Goal: Transaction & Acquisition: Subscribe to service/newsletter

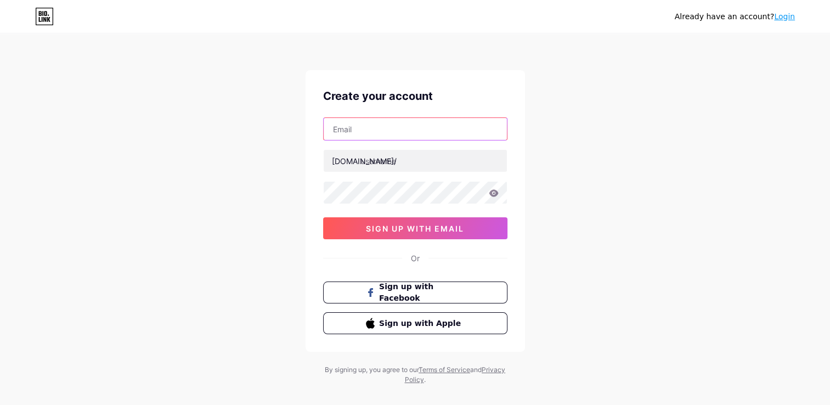
click at [408, 127] on input "text" at bounding box center [415, 129] width 183 height 22
type input "[EMAIL_ADDRESS][DOMAIN_NAME]"
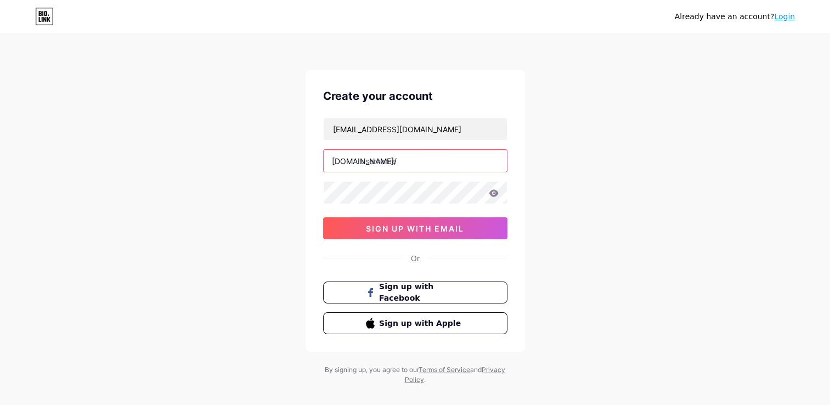
click at [378, 159] on input "text" at bounding box center [415, 161] width 183 height 22
type input "t"
type input "taharamaroc"
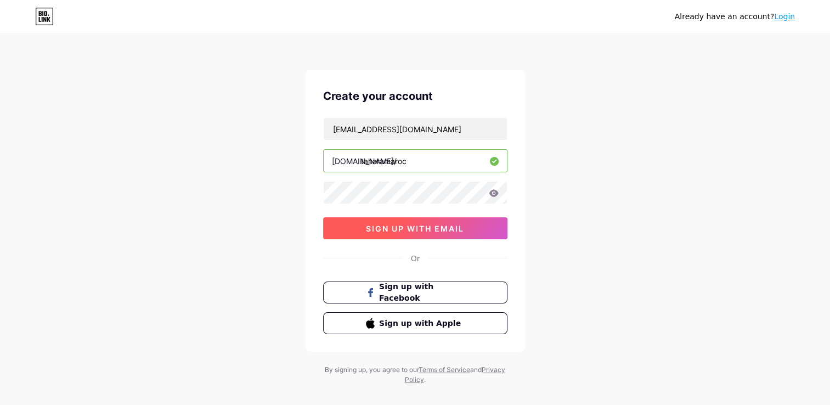
click at [402, 229] on span "sign up with email" at bounding box center [415, 228] width 98 height 9
click at [415, 227] on span "sign up with email" at bounding box center [415, 228] width 98 height 9
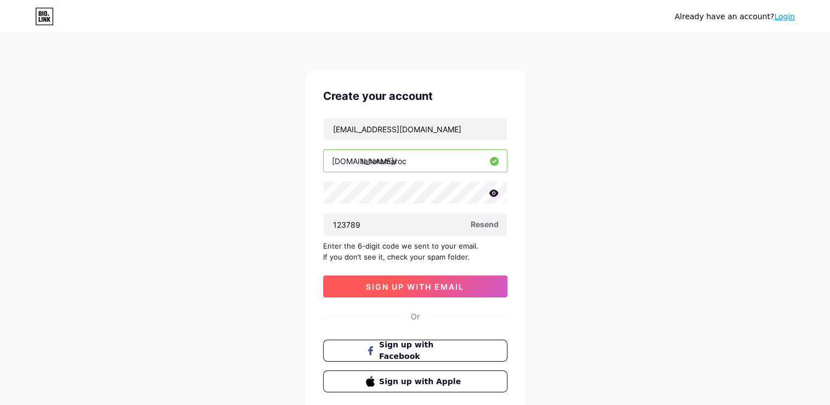
click at [442, 287] on span "sign up with email" at bounding box center [415, 286] width 98 height 9
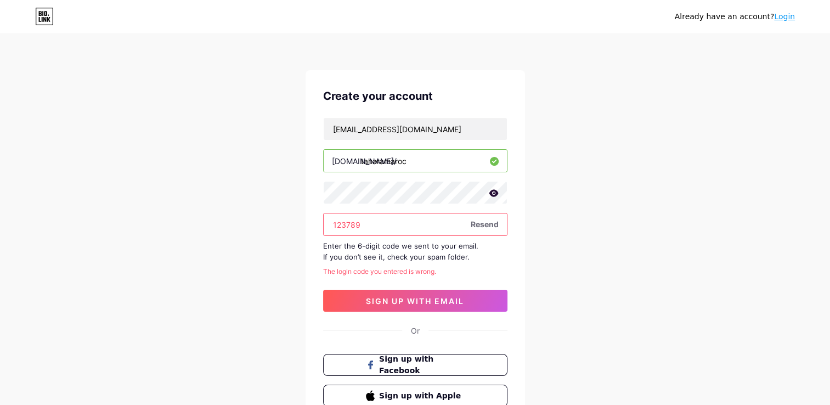
click at [441, 229] on input "123789" at bounding box center [415, 225] width 183 height 22
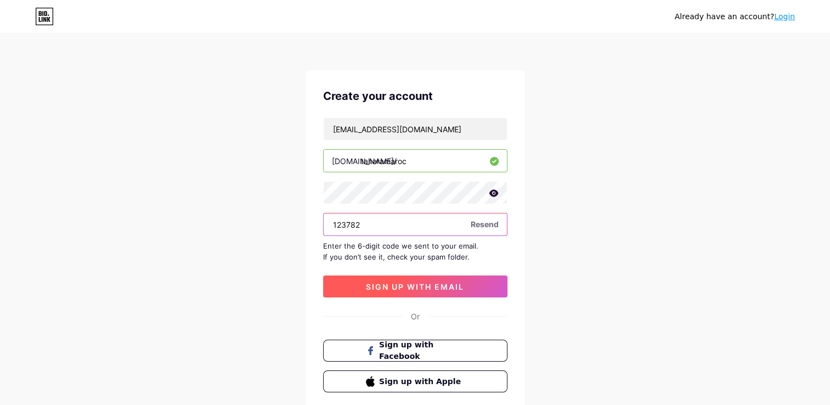
type input "123782"
click at [440, 282] on span "sign up with email" at bounding box center [415, 286] width 98 height 9
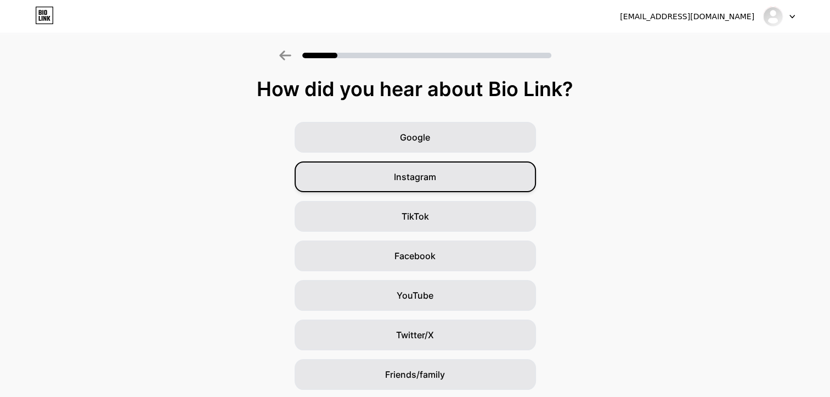
click at [492, 179] on div "Instagram" at bounding box center [415, 176] width 241 height 31
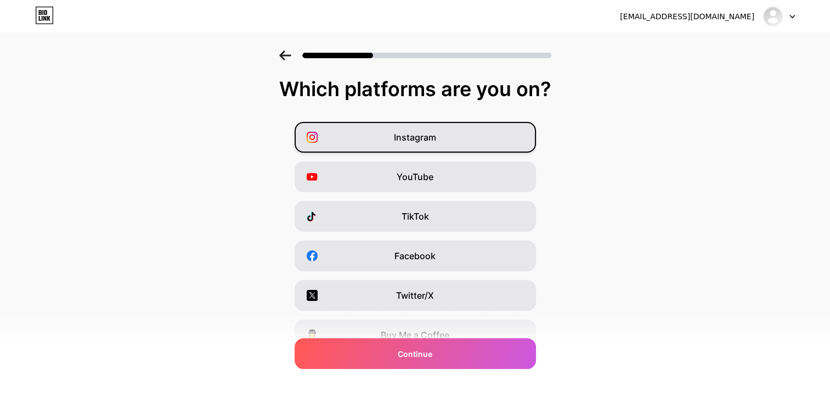
click at [477, 142] on div "Instagram" at bounding box center [415, 137] width 241 height 31
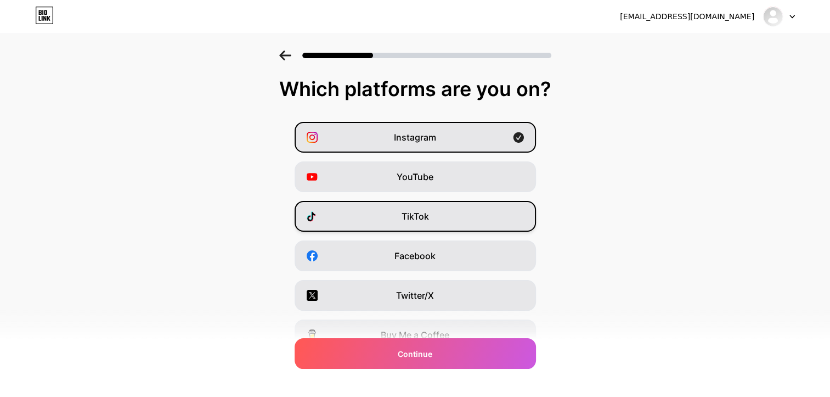
click at [454, 222] on div "TikTok" at bounding box center [415, 216] width 241 height 31
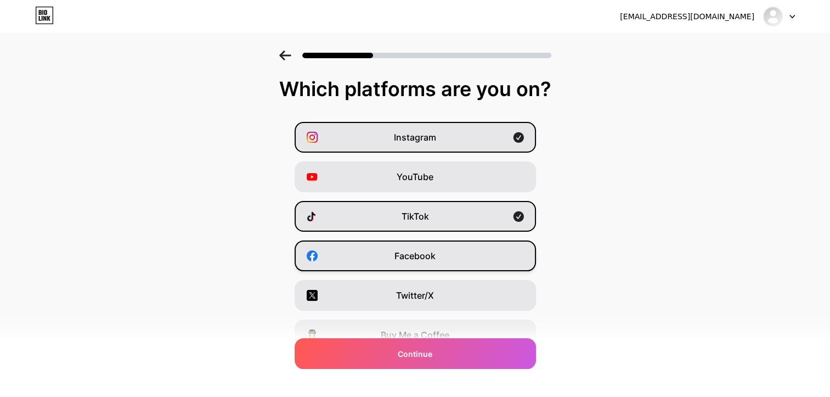
click at [448, 249] on div "Facebook" at bounding box center [415, 255] width 241 height 31
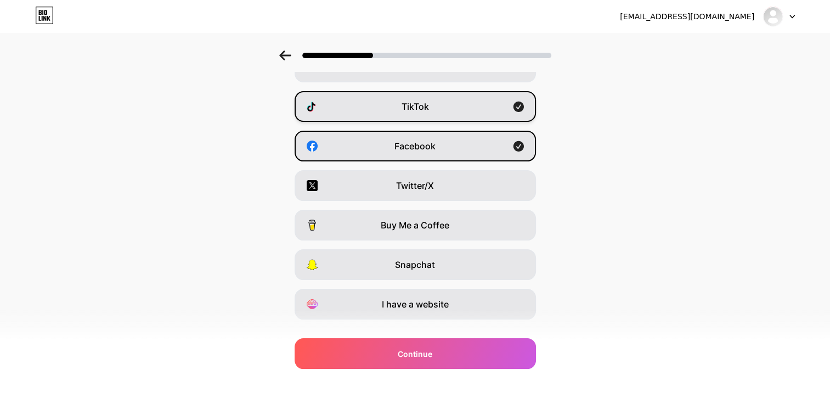
scroll to position [131, 0]
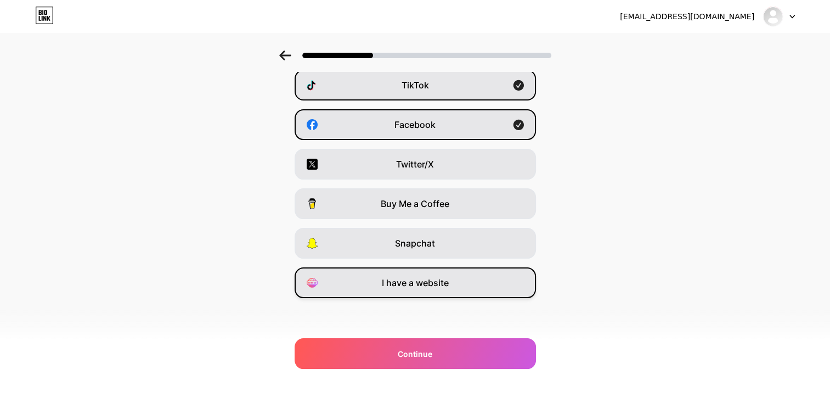
click at [437, 274] on div "I have a website" at bounding box center [415, 282] width 241 height 31
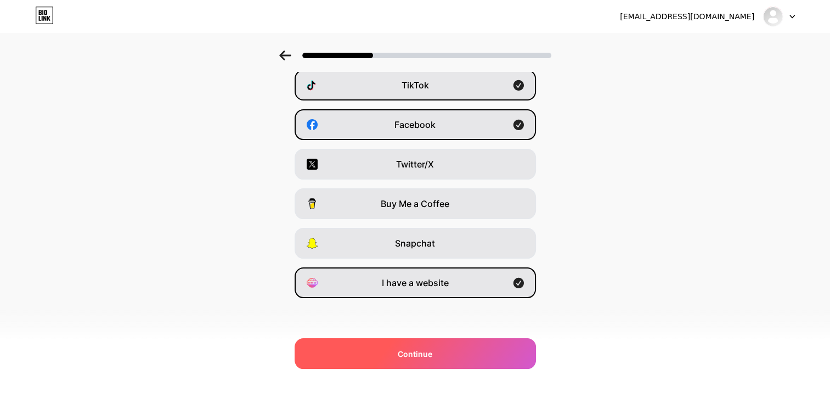
click at [429, 355] on span "Continue" at bounding box center [415, 354] width 35 height 12
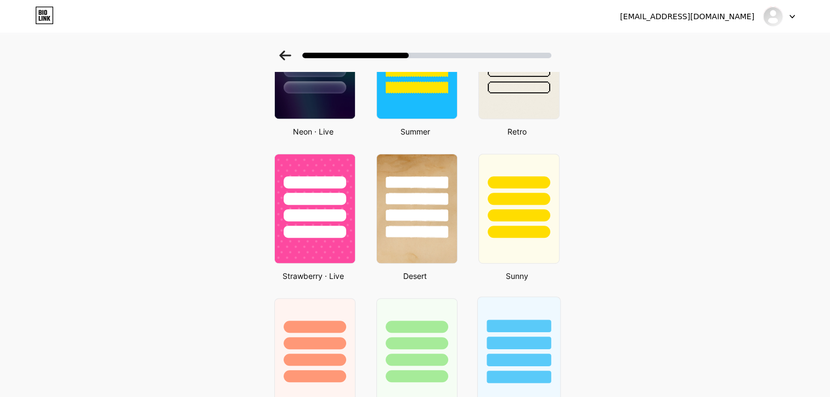
scroll to position [878, 0]
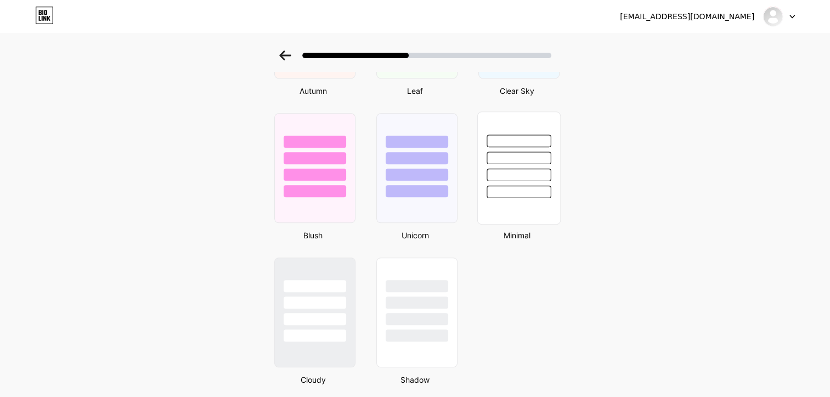
click at [537, 213] on div at bounding box center [518, 167] width 83 height 113
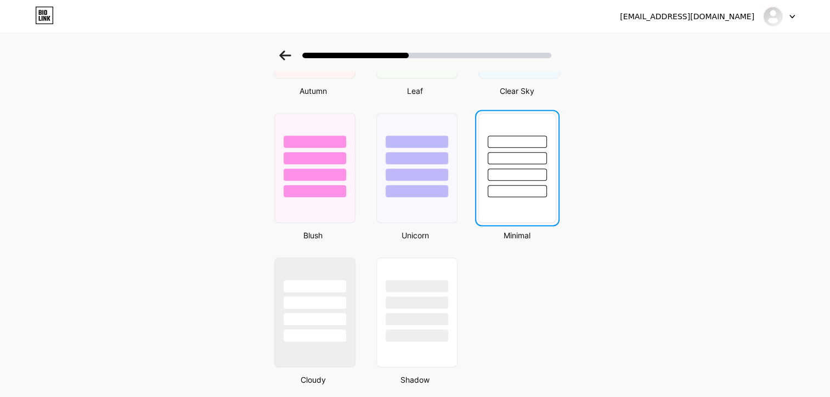
scroll to position [0, 0]
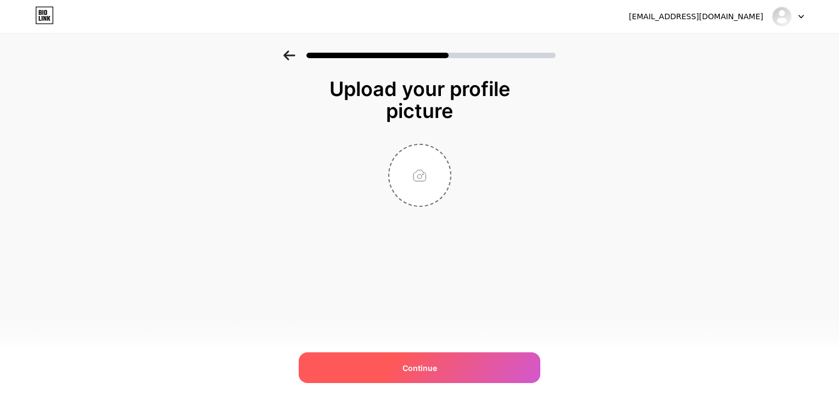
click at [413, 370] on span "Continue" at bounding box center [419, 368] width 35 height 12
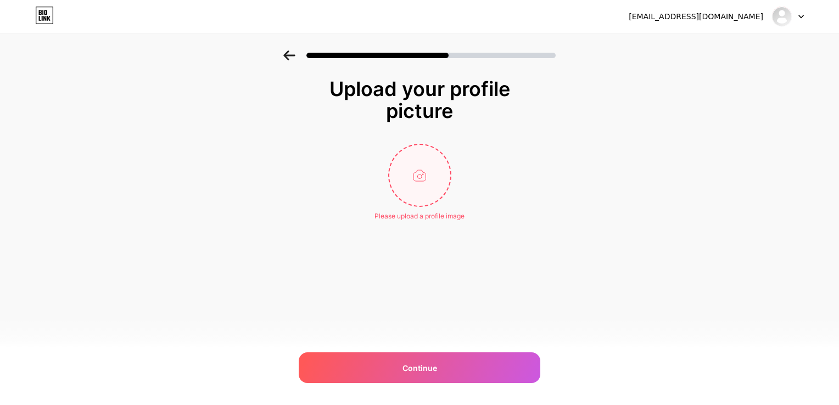
click at [423, 176] on input "file" at bounding box center [419, 175] width 61 height 61
type input "C:\fakepath\5.jpg"
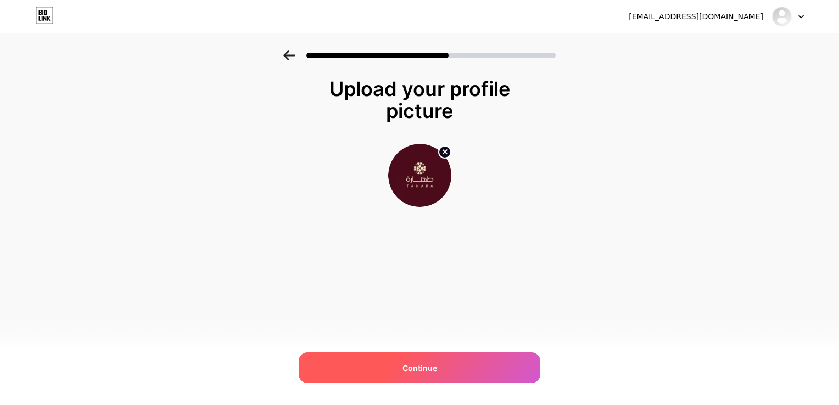
click at [424, 363] on span "Continue" at bounding box center [419, 368] width 35 height 12
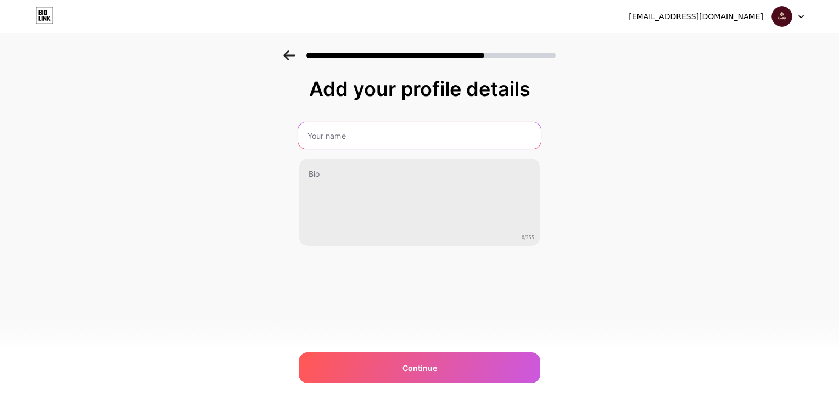
click at [347, 136] on input "text" at bounding box center [419, 135] width 243 height 26
type input "Tahara [GEOGRAPHIC_DATA]"
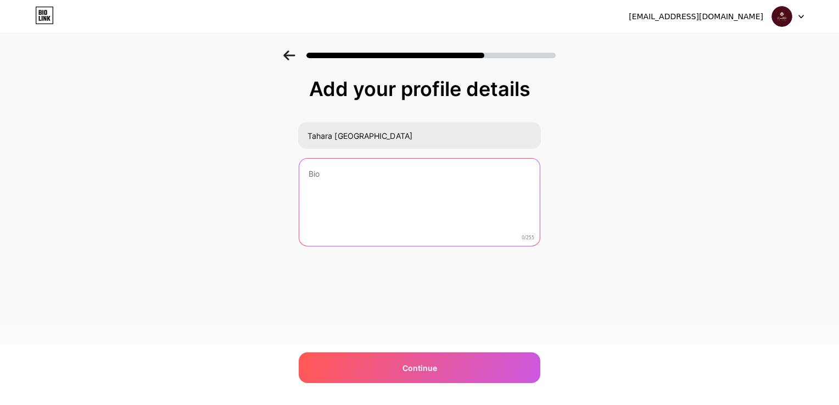
click at [477, 192] on textarea at bounding box center [419, 203] width 240 height 88
click at [422, 190] on textarea at bounding box center [419, 202] width 243 height 89
paste textarea "L’essence du musc pur. Made in [GEOGRAPHIC_DATA] · Unisexe · Livraison gratuite…"
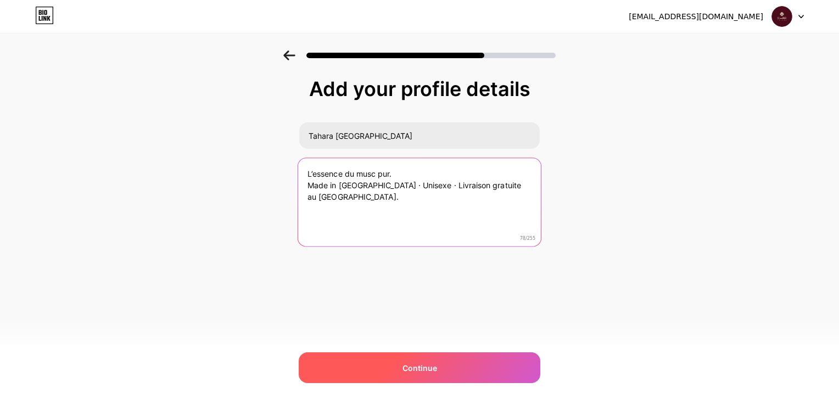
type textarea "L’essence du musc pur. Made in [GEOGRAPHIC_DATA] · Unisexe · Livraison gratuite…"
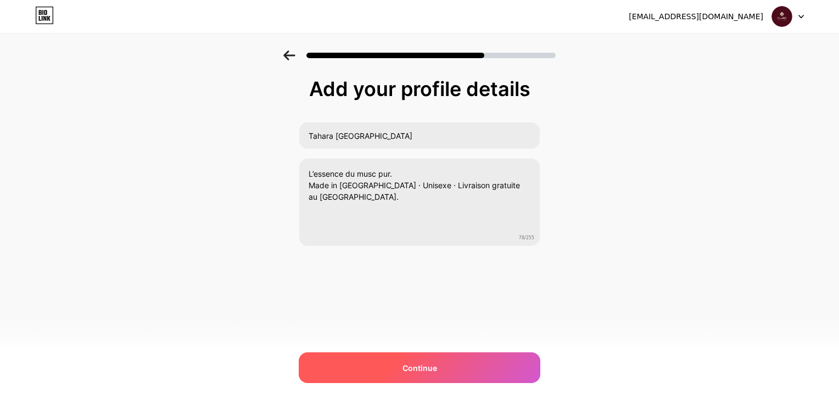
click at [408, 363] on span "Continue" at bounding box center [419, 368] width 35 height 12
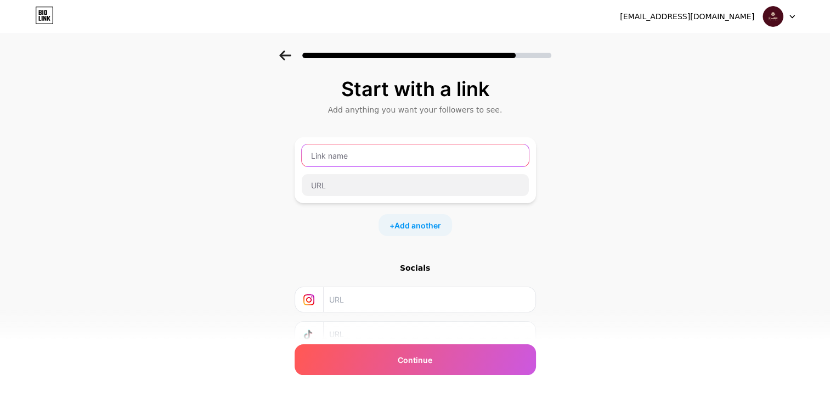
click at [379, 162] on input "text" at bounding box center [415, 155] width 227 height 22
type input "Whatsapp"
click at [368, 195] on div at bounding box center [415, 184] width 228 height 23
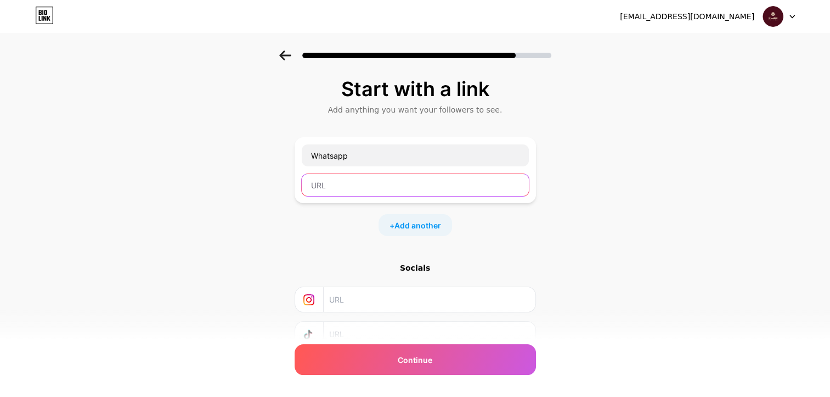
click at [369, 186] on input "text" at bounding box center [415, 185] width 227 height 22
paste input "[URL][DOMAIN_NAME]"
drag, startPoint x: 398, startPoint y: 189, endPoint x: 33, endPoint y: 189, distance: 365.0
click at [33, 189] on div "Start with a link Add anything you want your followers to see. Whatsapp [URL][D…" at bounding box center [415, 243] width 830 height 386
paste input "text"
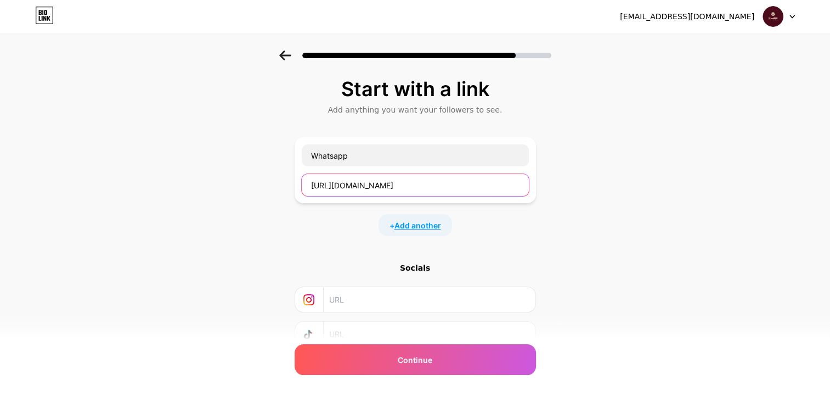
type input "[URL][DOMAIN_NAME]"
click at [426, 228] on span "Add another" at bounding box center [418, 226] width 47 height 12
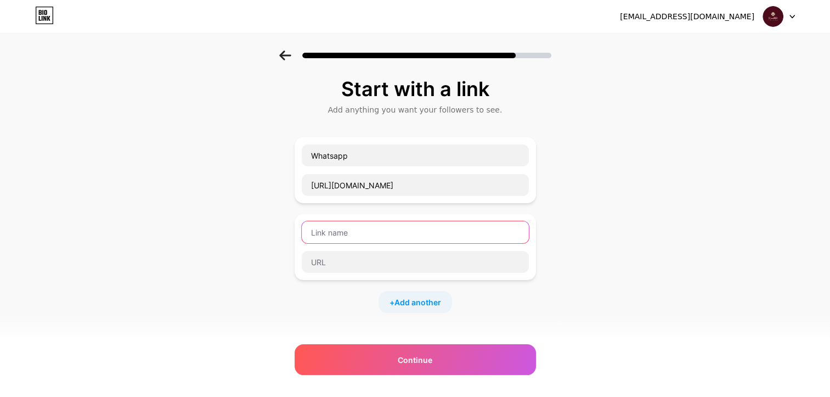
click at [382, 234] on input "text" at bounding box center [415, 232] width 227 height 22
click at [346, 235] on input "text" at bounding box center [415, 232] width 227 height 22
type input "Instagram"
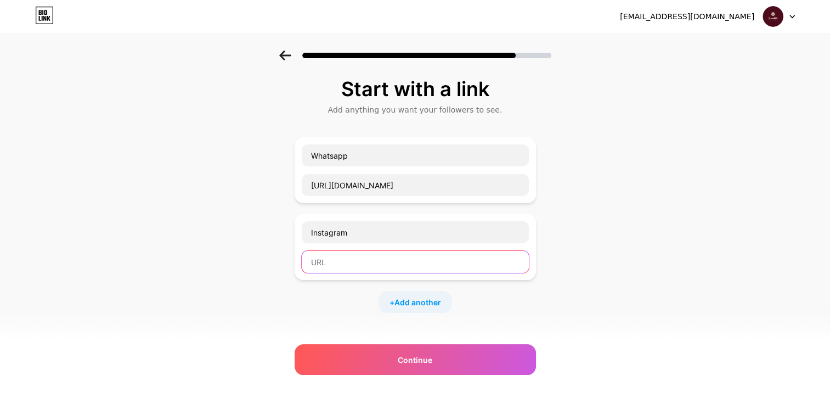
click at [342, 267] on input "text" at bounding box center [415, 262] width 227 height 22
click at [378, 260] on input "text" at bounding box center [415, 262] width 227 height 22
paste input "[URL][DOMAIN_NAME][DOMAIN_NAME]"
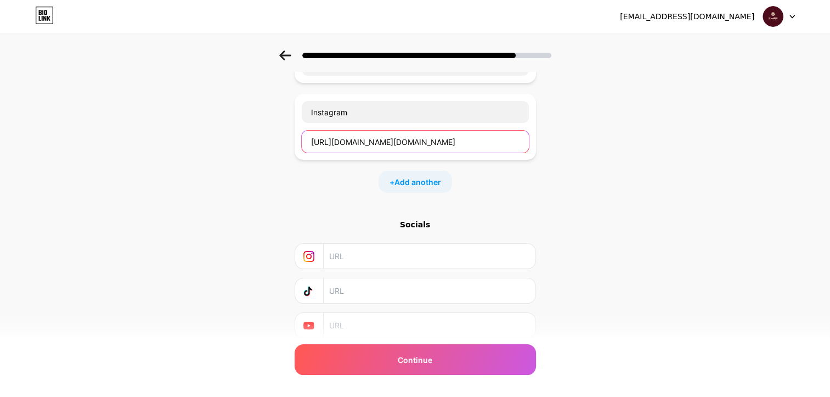
scroll to position [158, 0]
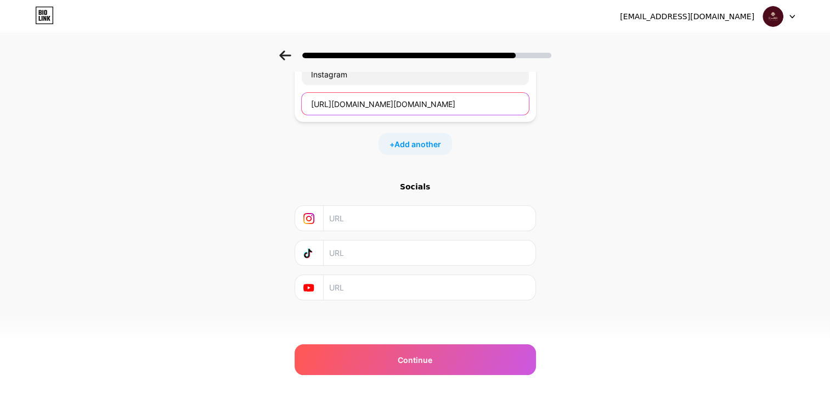
type input "[URL][DOMAIN_NAME][DOMAIN_NAME]"
click at [401, 221] on input "text" at bounding box center [428, 218] width 199 height 25
paste input "[URL][DOMAIN_NAME][DOMAIN_NAME]"
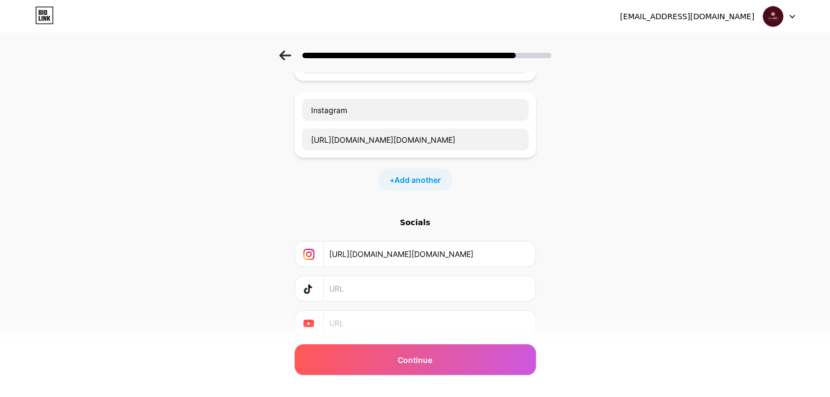
scroll to position [103, 0]
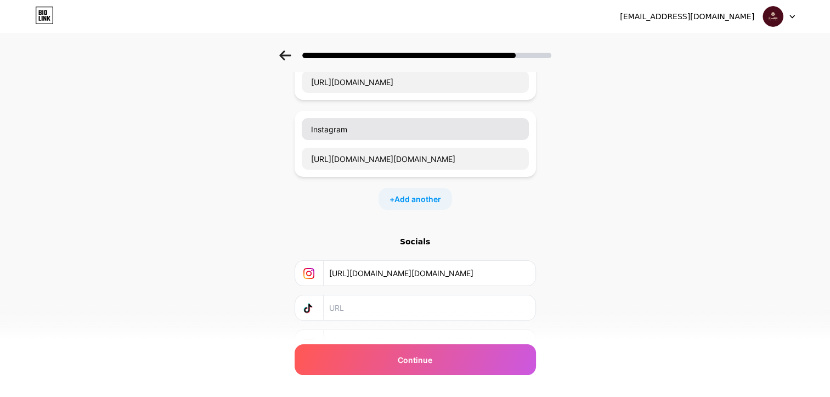
type input "[URL][DOMAIN_NAME][DOMAIN_NAME]"
drag, startPoint x: 362, startPoint y: 133, endPoint x: 158, endPoint y: 119, distance: 204.7
click at [158, 121] on div "Start with a link Add anything you want your followers to see. Whatsapp [URL][D…" at bounding box center [415, 178] width 830 height 463
type input "T"
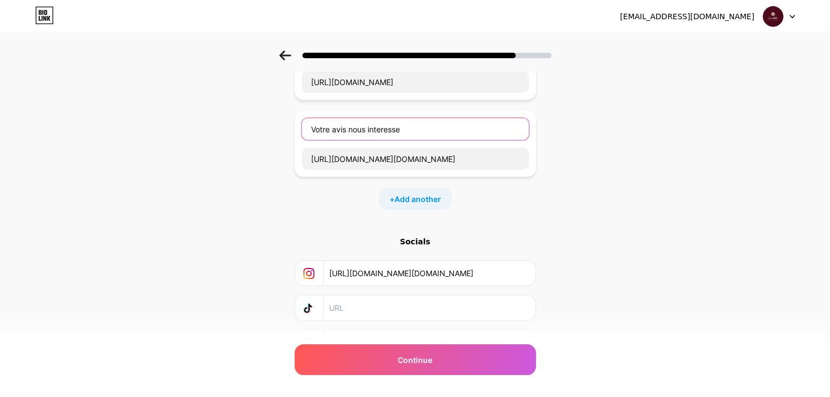
type input "Votre avis nous interesse"
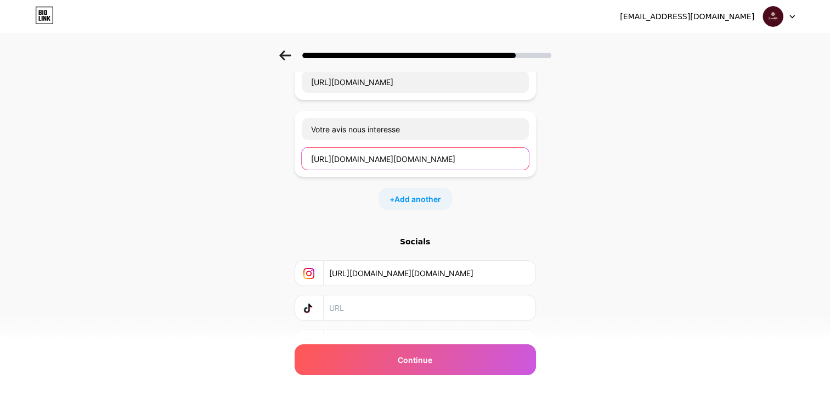
click at [430, 154] on input "[URL][DOMAIN_NAME][DOMAIN_NAME]" at bounding box center [415, 159] width 227 height 22
paste input "[DOMAIN_NAME][URL][DOMAIN_NAME]"
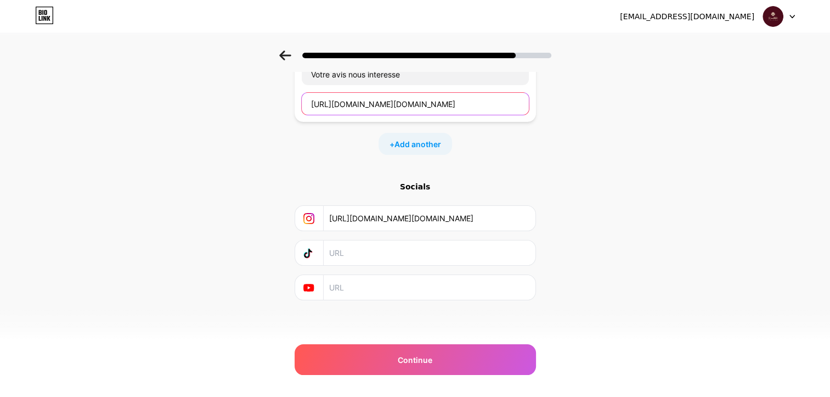
type input "[URL][DOMAIN_NAME][DOMAIN_NAME]"
click at [446, 259] on input "text" at bounding box center [428, 252] width 199 height 25
paste input "[URL][DOMAIN_NAME][DOMAIN_NAME]"
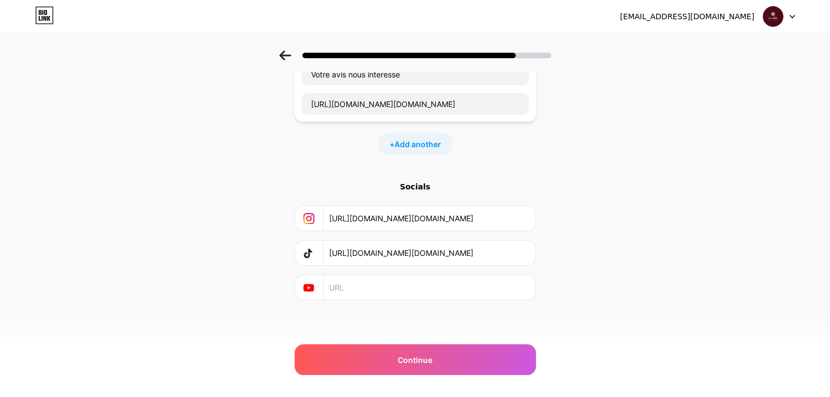
type input "[URL][DOMAIN_NAME][DOMAIN_NAME]"
click at [599, 262] on div "Start with a link Add anything you want your followers to see. Whatsapp [URL][D…" at bounding box center [415, 123] width 830 height 463
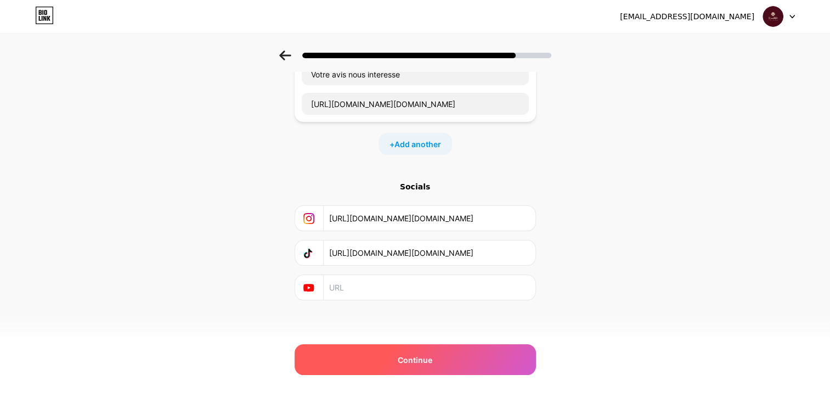
click at [432, 363] on span "Continue" at bounding box center [415, 360] width 35 height 12
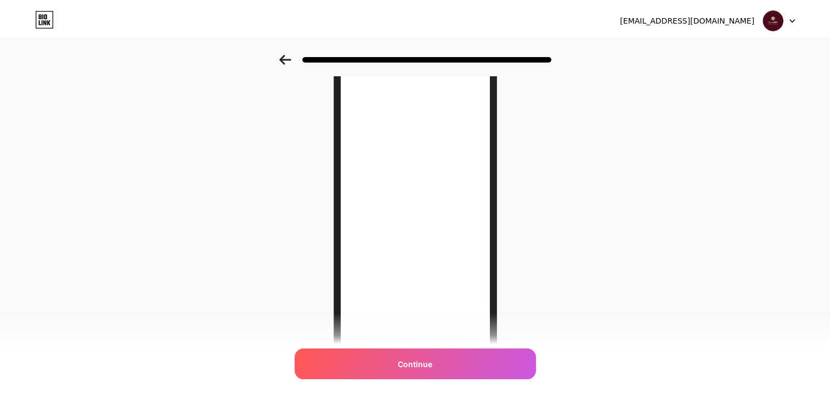
scroll to position [0, 0]
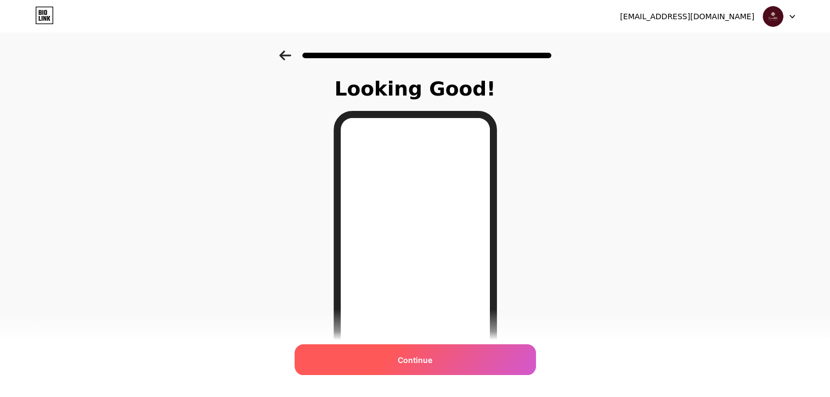
click at [423, 368] on div "Continue" at bounding box center [415, 359] width 241 height 31
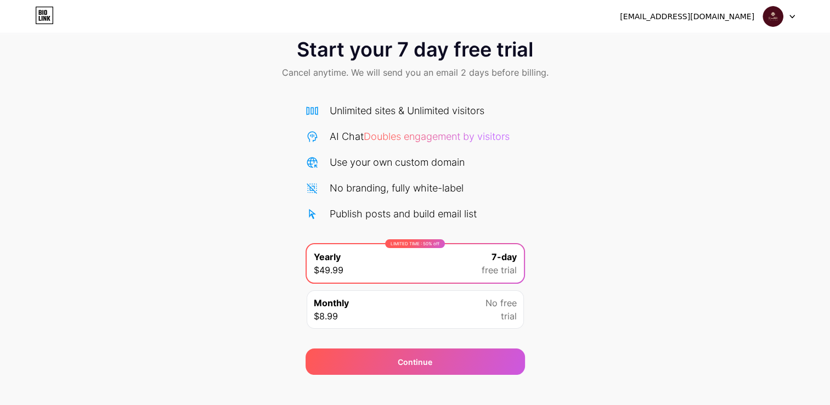
scroll to position [36, 0]
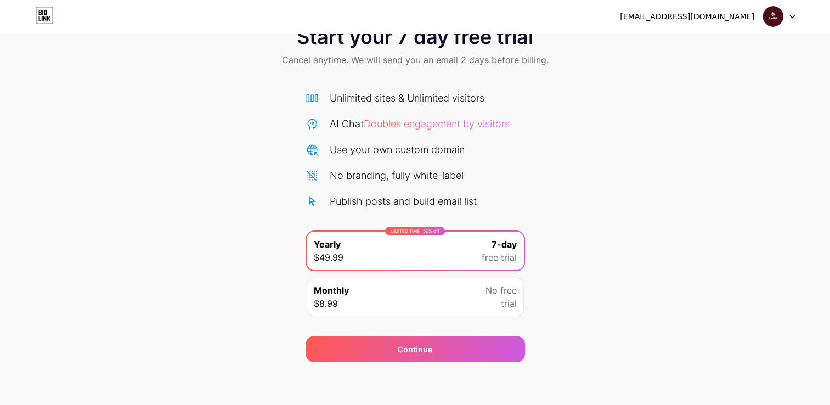
click at [639, 245] on div "Start your 7 day free trial Cancel anytime. We will send you an email 2 days be…" at bounding box center [415, 188] width 830 height 347
click at [561, 161] on div "Start your 7 day free trial Cancel anytime. We will send you an email 2 days be…" at bounding box center [415, 188] width 830 height 347
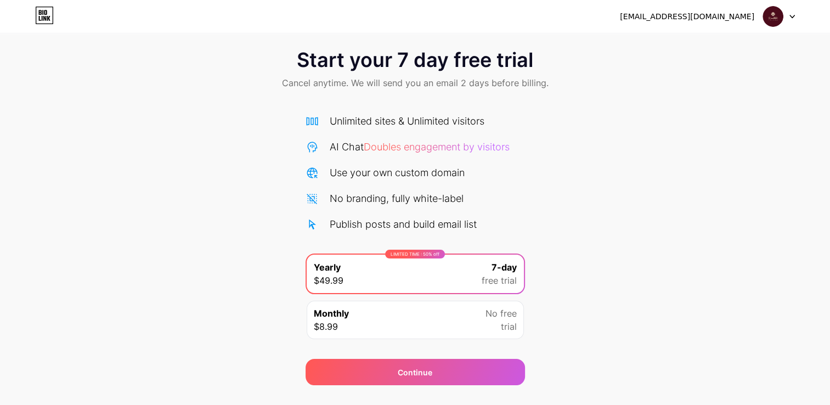
scroll to position [0, 0]
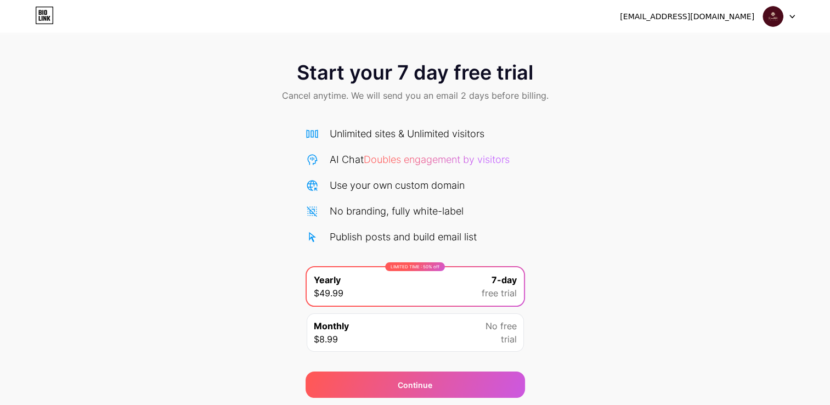
click at [555, 159] on div "Start your 7 day free trial Cancel anytime. We will send you an email 2 days be…" at bounding box center [415, 223] width 830 height 347
click at [778, 23] on img at bounding box center [773, 16] width 21 height 21
click at [731, 106] on div "Start your 7 day free trial Cancel anytime. We will send you an email 2 days be…" at bounding box center [415, 82] width 830 height 65
click at [406, 61] on span "Start your 7 day free trial" at bounding box center [415, 72] width 237 height 22
click at [44, 15] on icon at bounding box center [44, 16] width 19 height 18
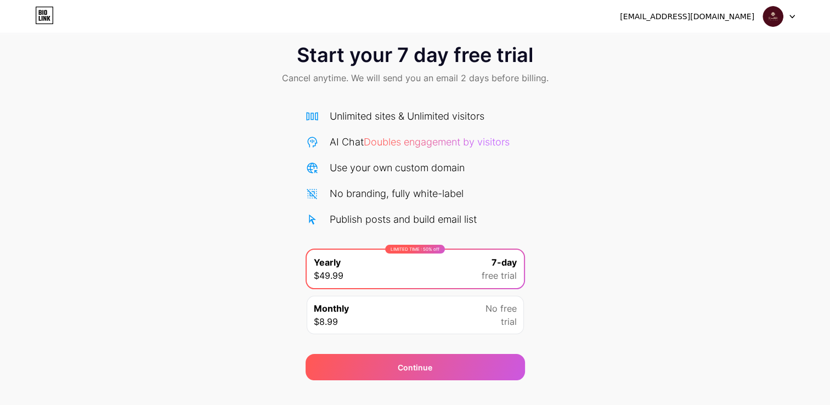
scroll to position [36, 0]
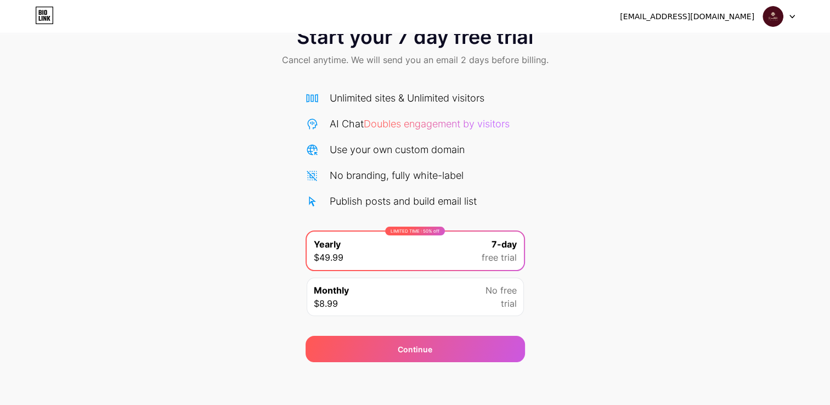
click at [641, 317] on div "Start your 7 day free trial Cancel anytime. We will send you an email 2 days be…" at bounding box center [415, 188] width 830 height 347
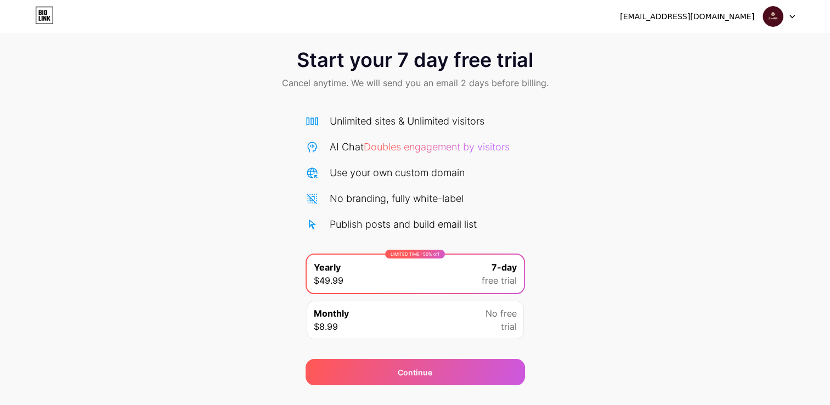
scroll to position [0, 0]
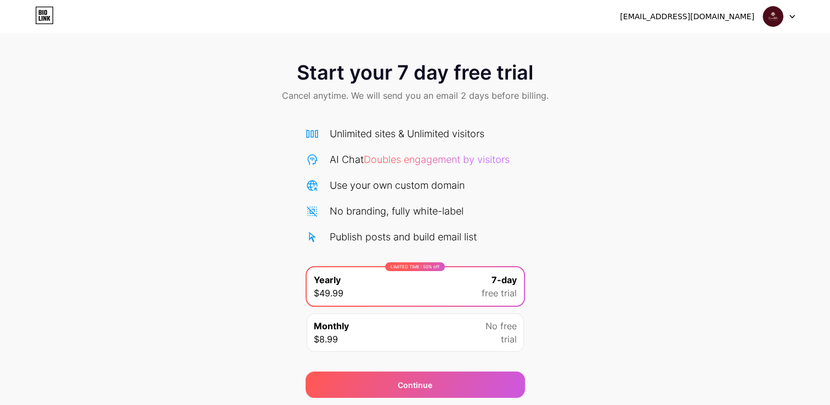
click at [741, 16] on div "[EMAIL_ADDRESS][DOMAIN_NAME]" at bounding box center [687, 17] width 134 height 12
click at [795, 15] on div "[EMAIL_ADDRESS][DOMAIN_NAME] Logout" at bounding box center [415, 17] width 830 height 20
click at [792, 17] on icon at bounding box center [792, 16] width 4 height 3
drag, startPoint x: 641, startPoint y: 147, endPoint x: 654, endPoint y: 8, distance: 138.9
click at [640, 145] on div "Start your 7 day free trial Cancel anytime. We will send you an email 2 days be…" at bounding box center [415, 223] width 830 height 347
